Goal: Task Accomplishment & Management: Manage account settings

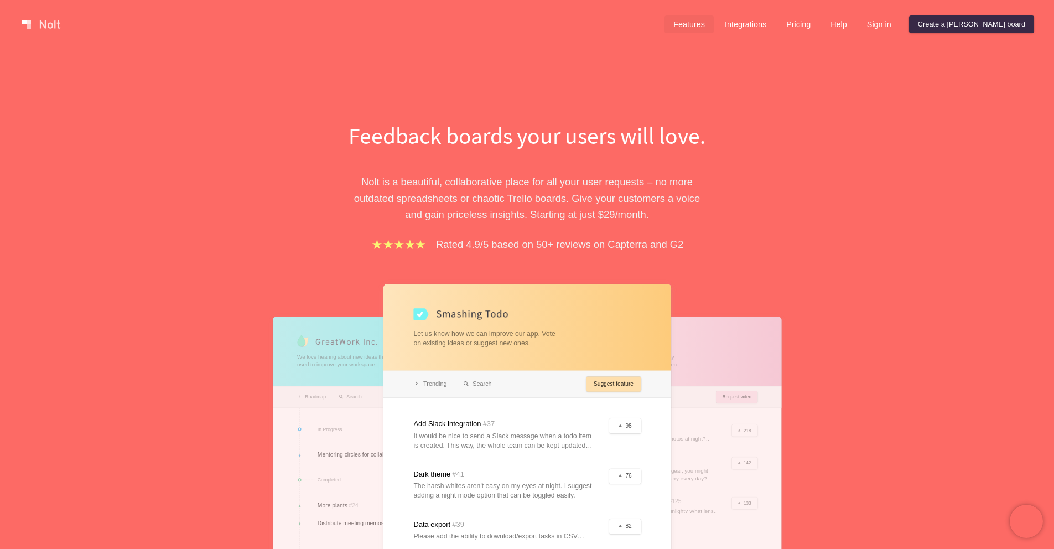
click at [714, 24] on link "Features" at bounding box center [688, 24] width 49 height 18
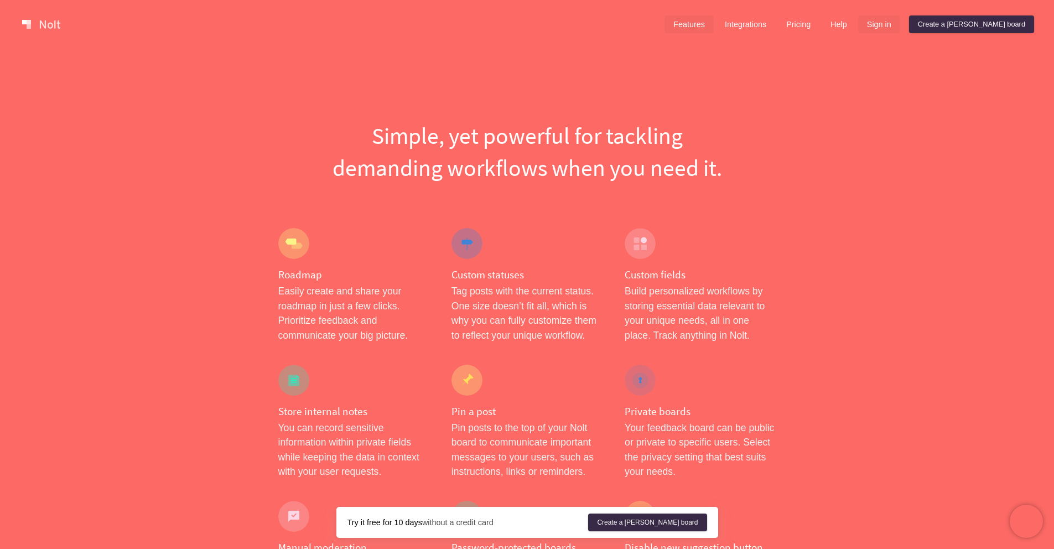
click at [900, 21] on link "Sign in" at bounding box center [879, 24] width 42 height 18
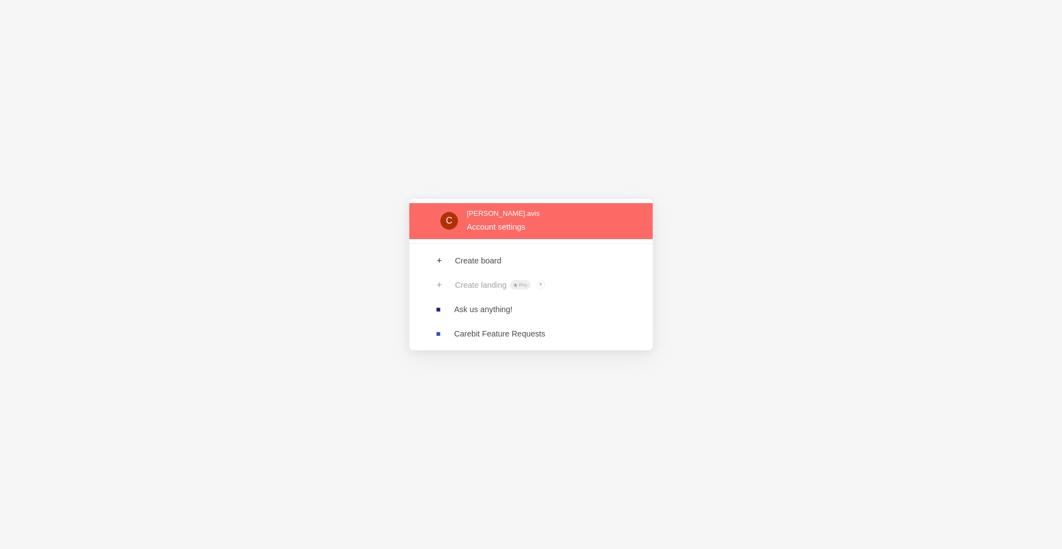
click at [533, 230] on link at bounding box center [530, 221] width 243 height 36
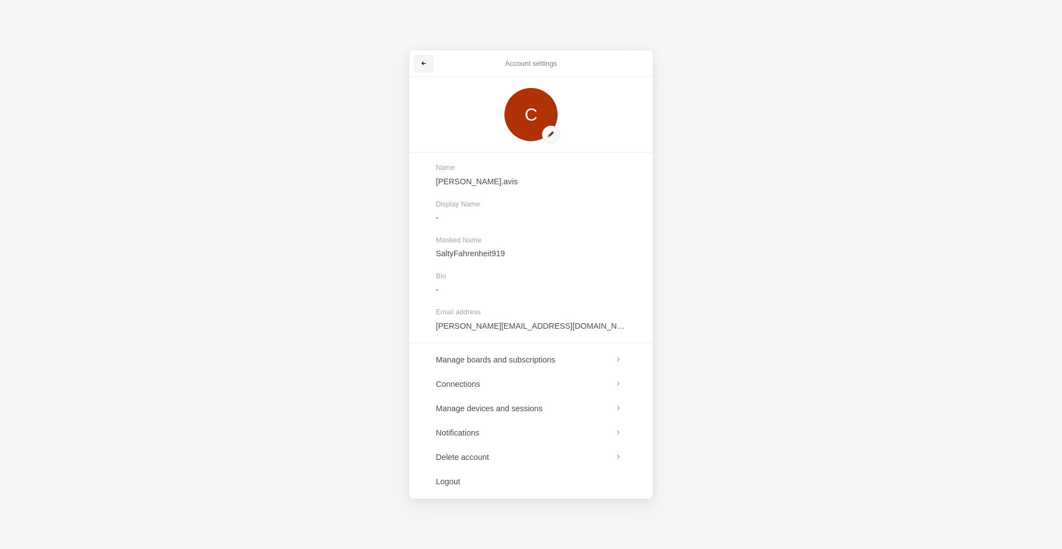
click at [418, 63] on link at bounding box center [424, 64] width 20 height 18
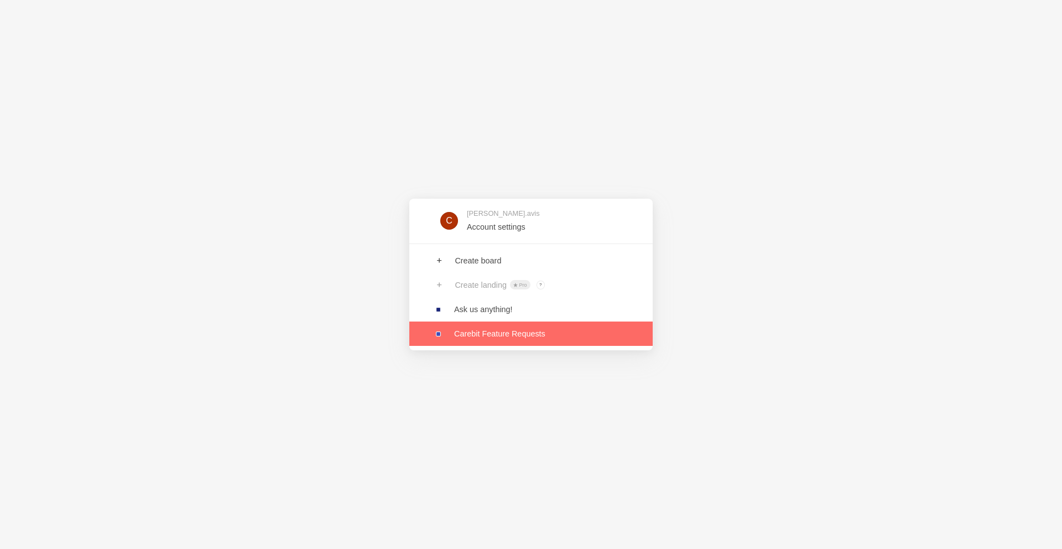
click at [505, 334] on link at bounding box center [530, 333] width 243 height 24
